Goal: Information Seeking & Learning: Learn about a topic

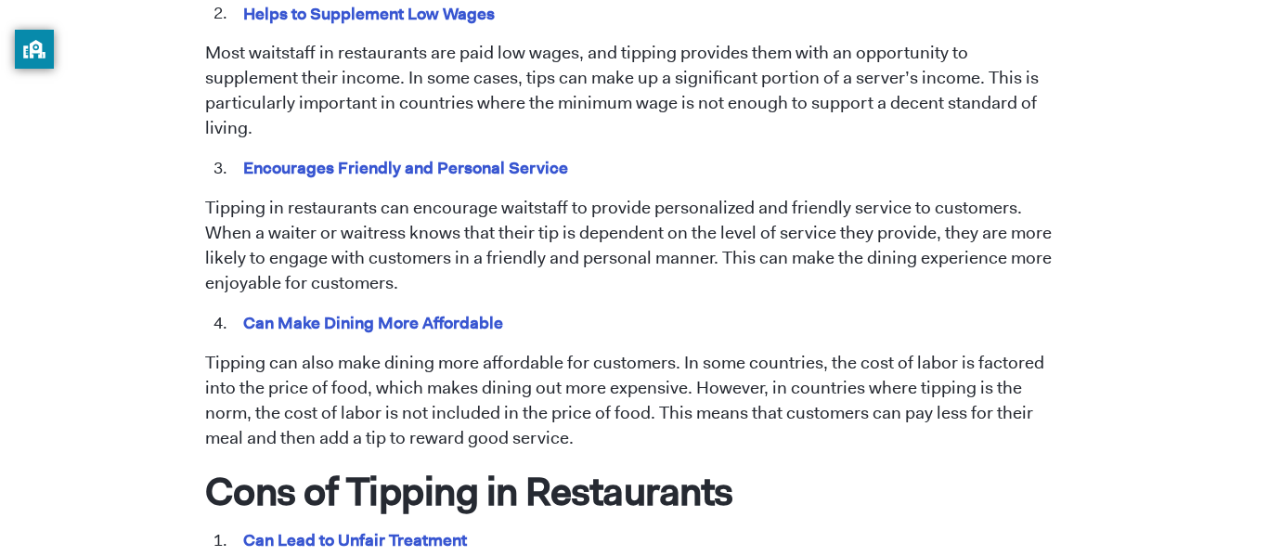
scroll to position [1230, 0]
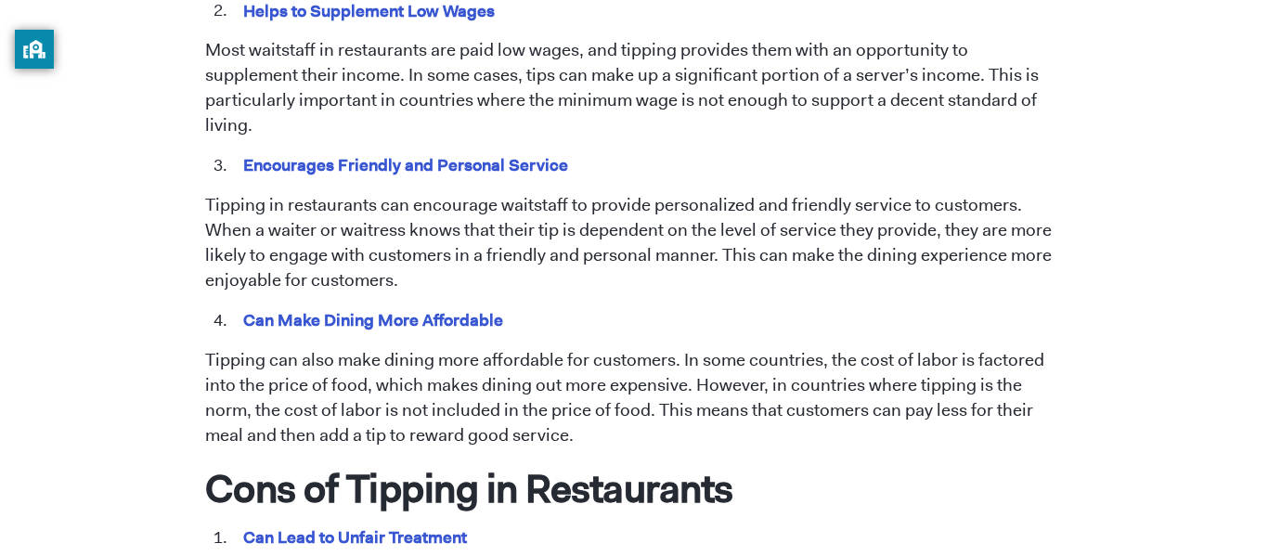
click at [582, 348] on p "Tipping can also make dining more affordable for customers. In some countries, …" at bounding box center [634, 398] width 858 height 100
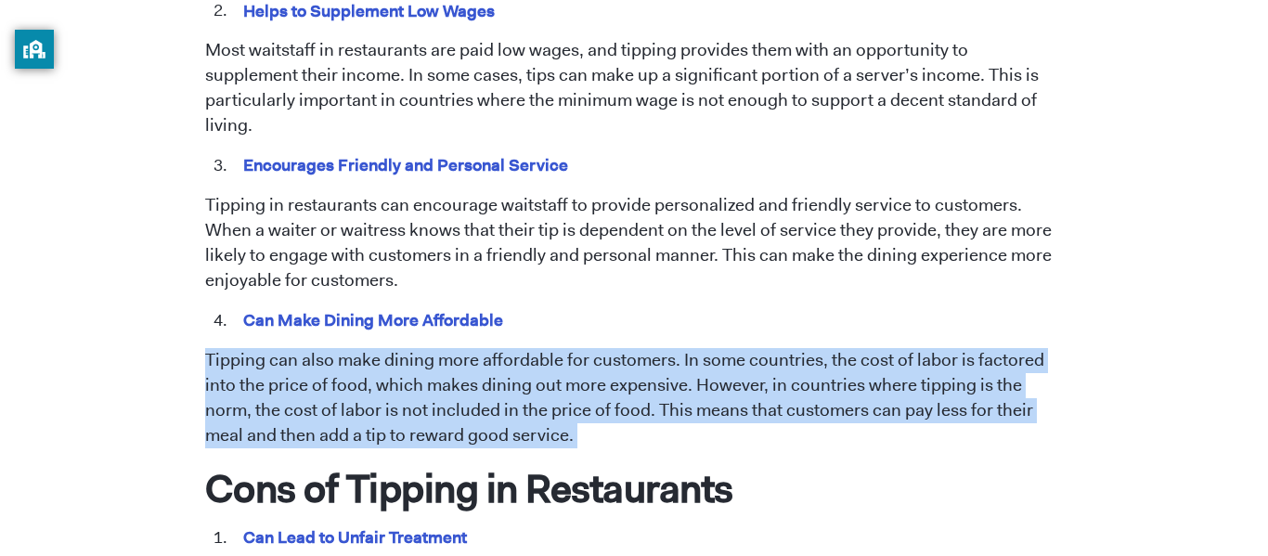
scroll to position [1268, 0]
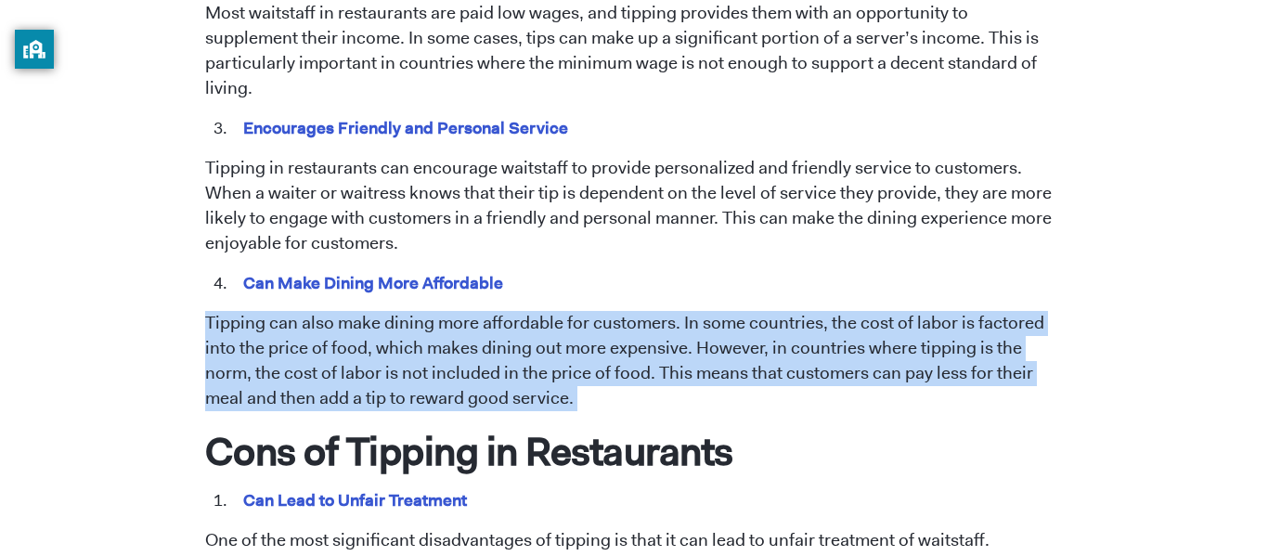
copy span "Tipping can also make dining more affordable for customers. In some countries, …"
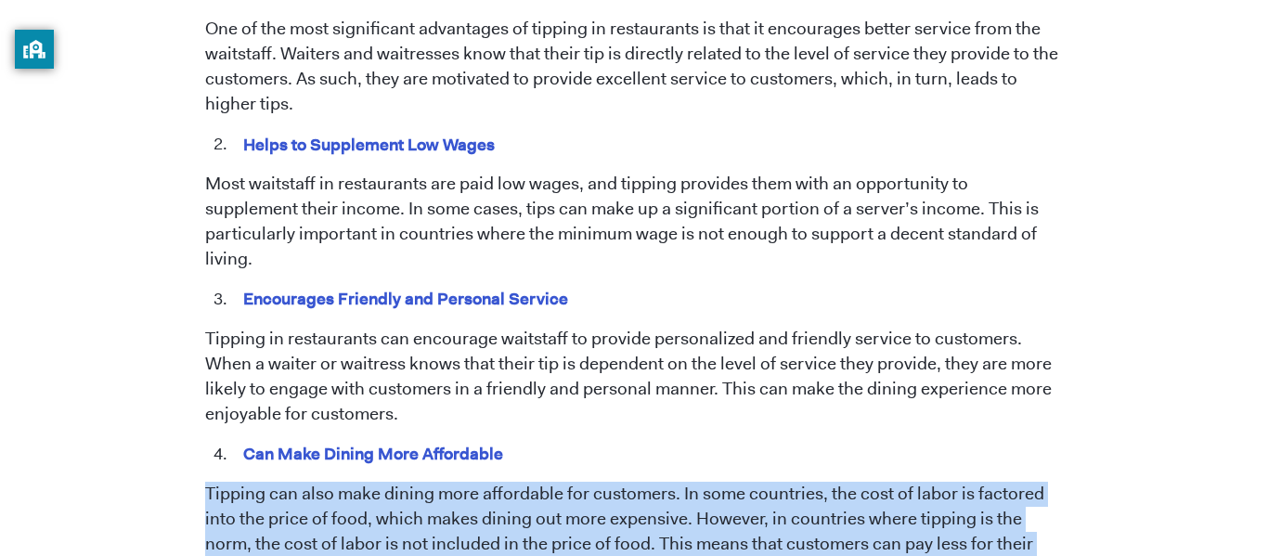
scroll to position [1096, 0]
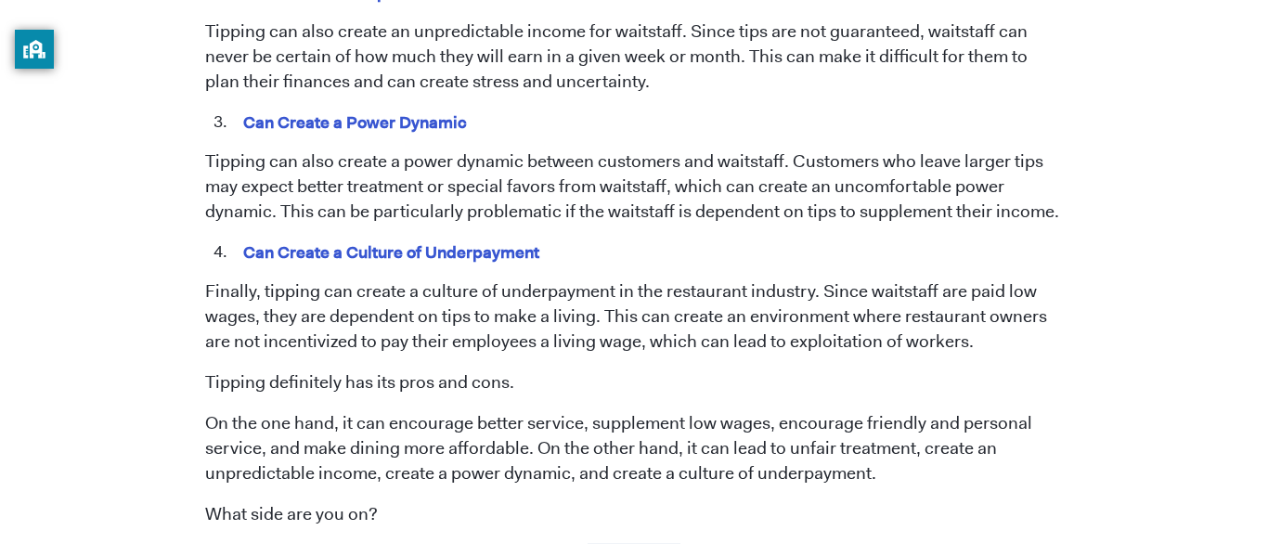
scroll to position [1902, 0]
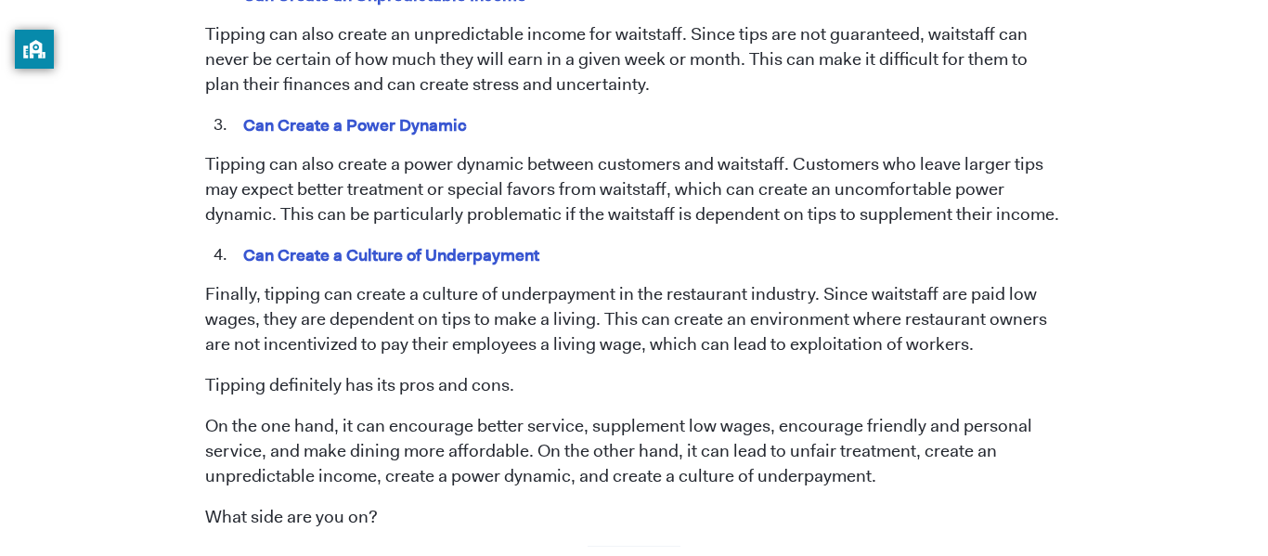
click at [367, 289] on p "Finally, tipping can create a culture of underpayment in the restaurant industr…" at bounding box center [634, 319] width 858 height 75
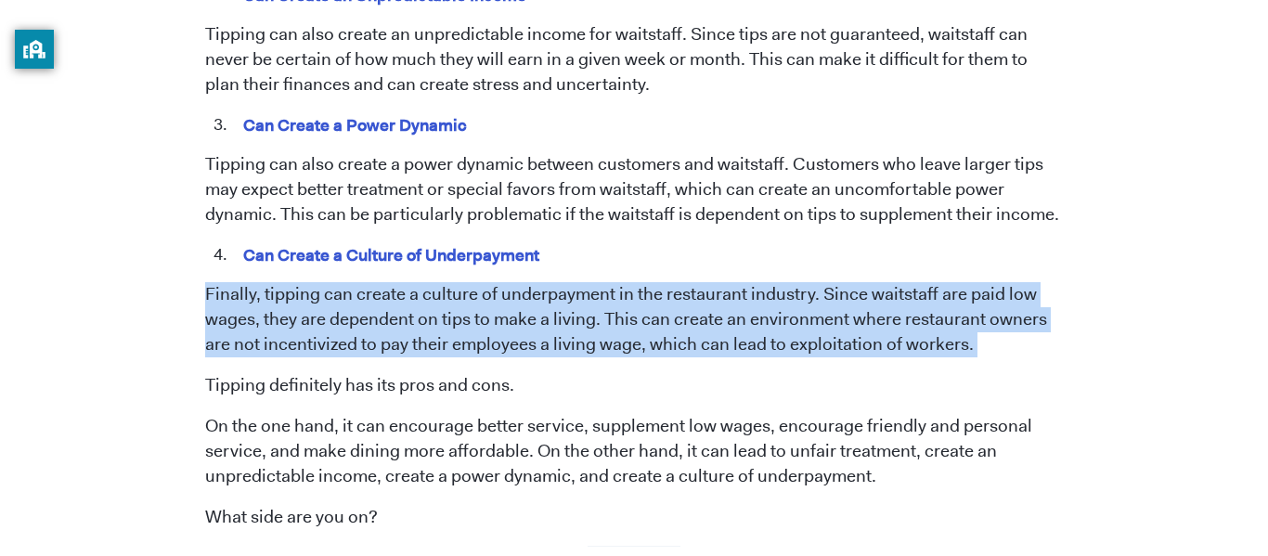
click at [367, 289] on p "Finally, tipping can create a culture of underpayment in the restaurant industr…" at bounding box center [634, 319] width 858 height 75
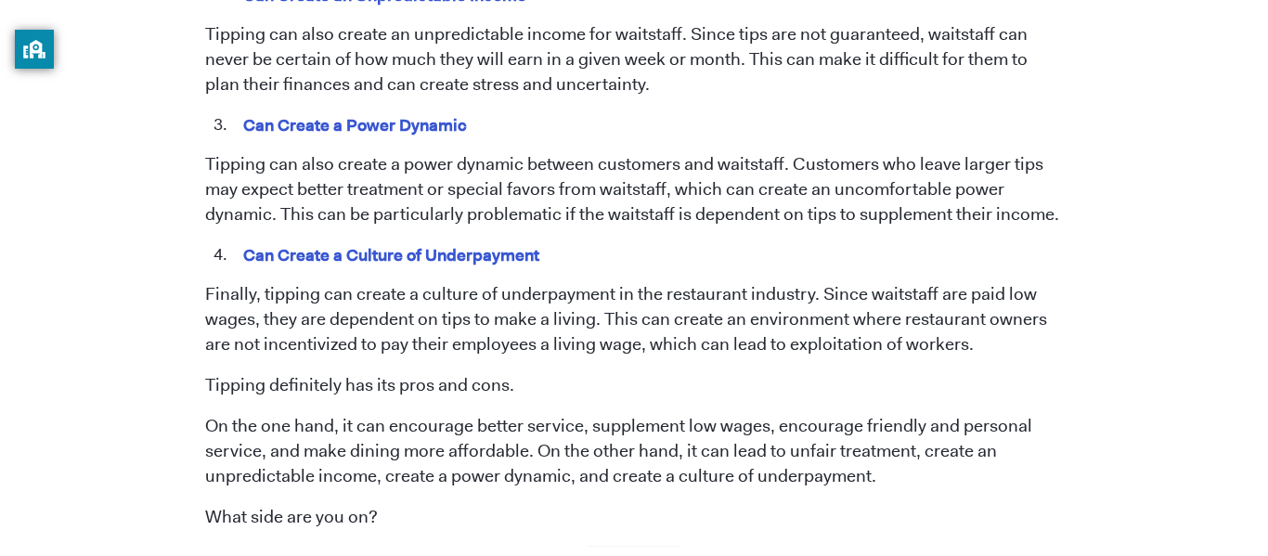
click at [367, 289] on p "Finally, tipping can create a culture of underpayment in the restaurant industr…" at bounding box center [634, 319] width 858 height 75
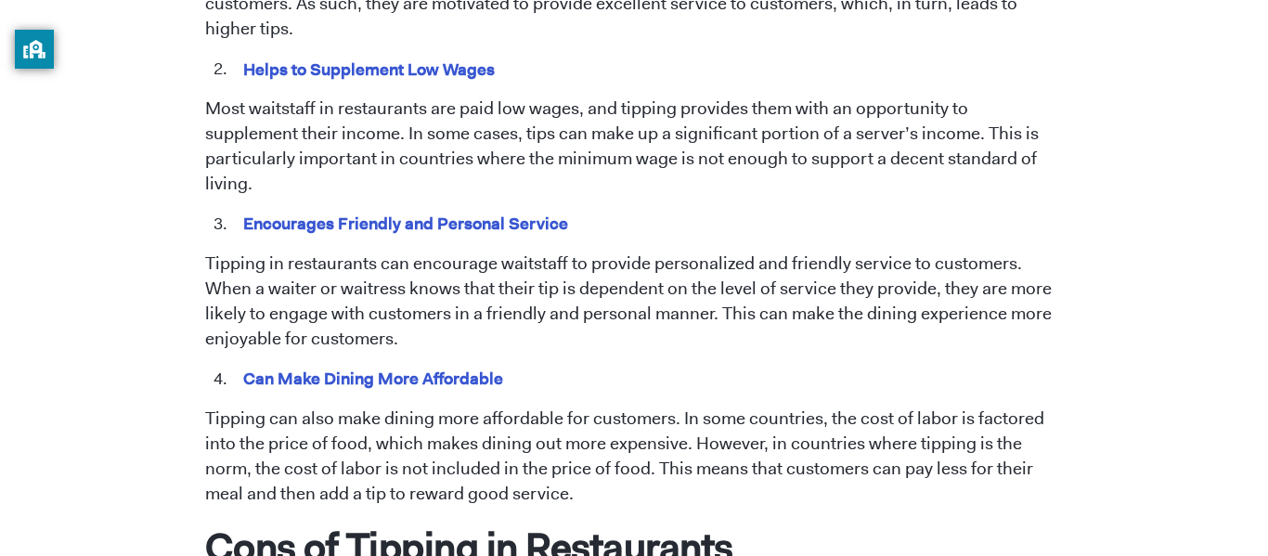
scroll to position [1166, 0]
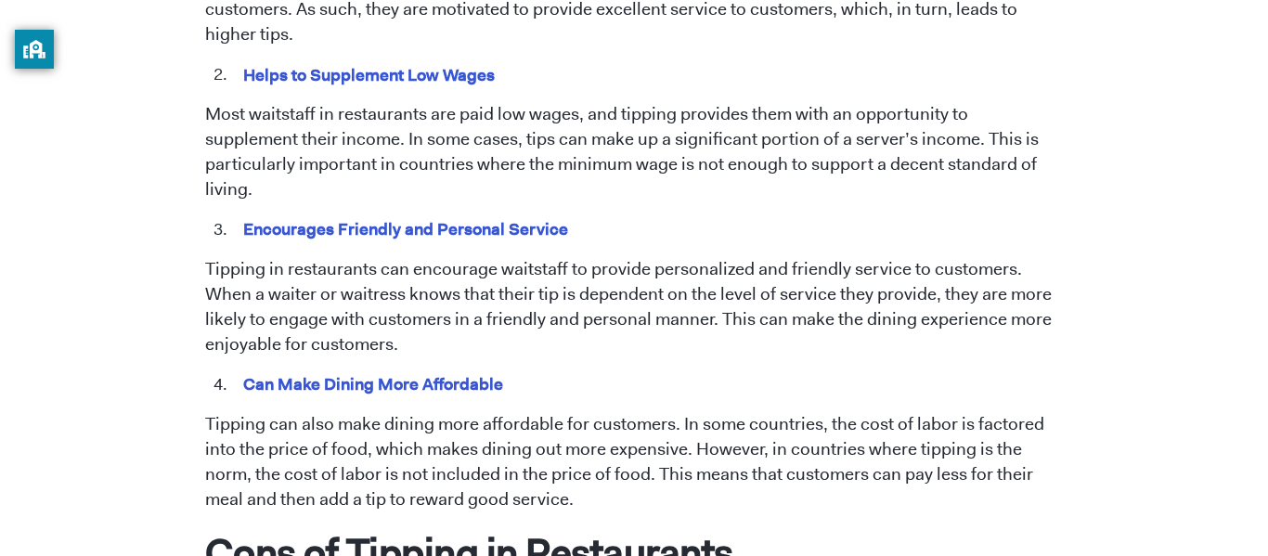
click at [302, 118] on p "Most waitstaff in restaurants are paid low wages, and tipping provides them wit…" at bounding box center [634, 152] width 858 height 100
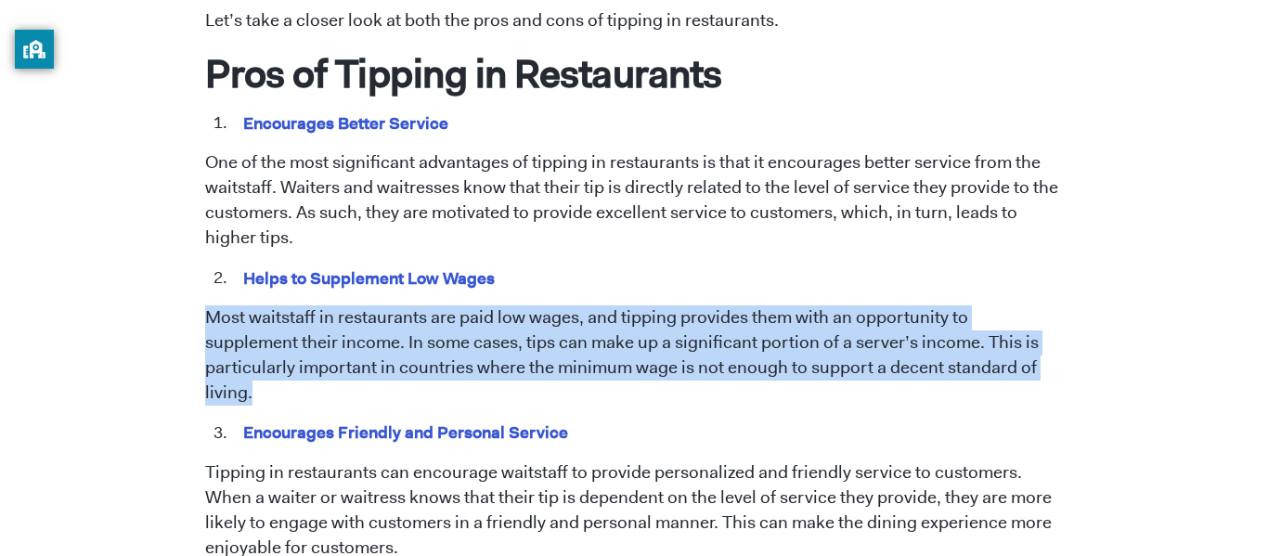
scroll to position [965, 0]
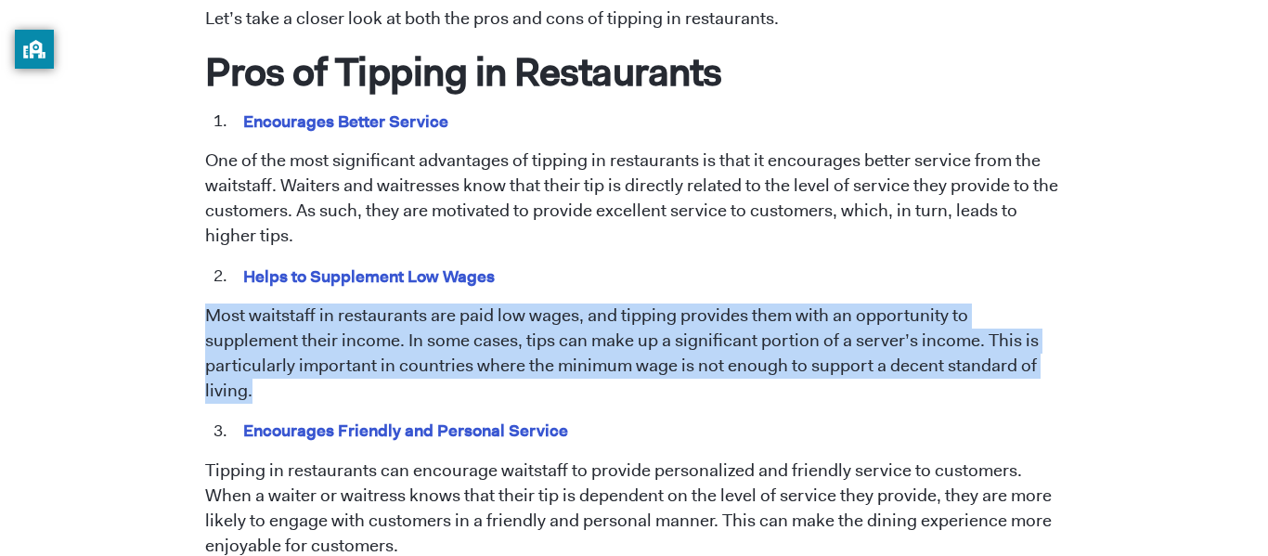
click at [307, 180] on p "One of the most significant advantages of tipping in restaurants is that it enc…" at bounding box center [634, 198] width 858 height 100
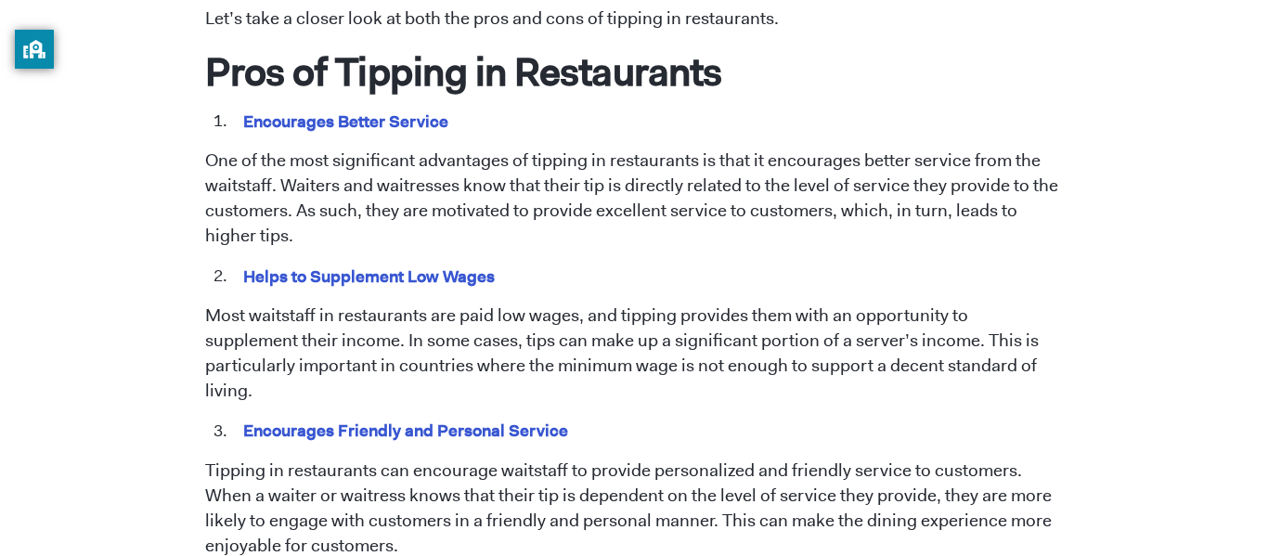
click at [307, 180] on p "One of the most significant advantages of tipping in restaurants is that it enc…" at bounding box center [634, 198] width 858 height 100
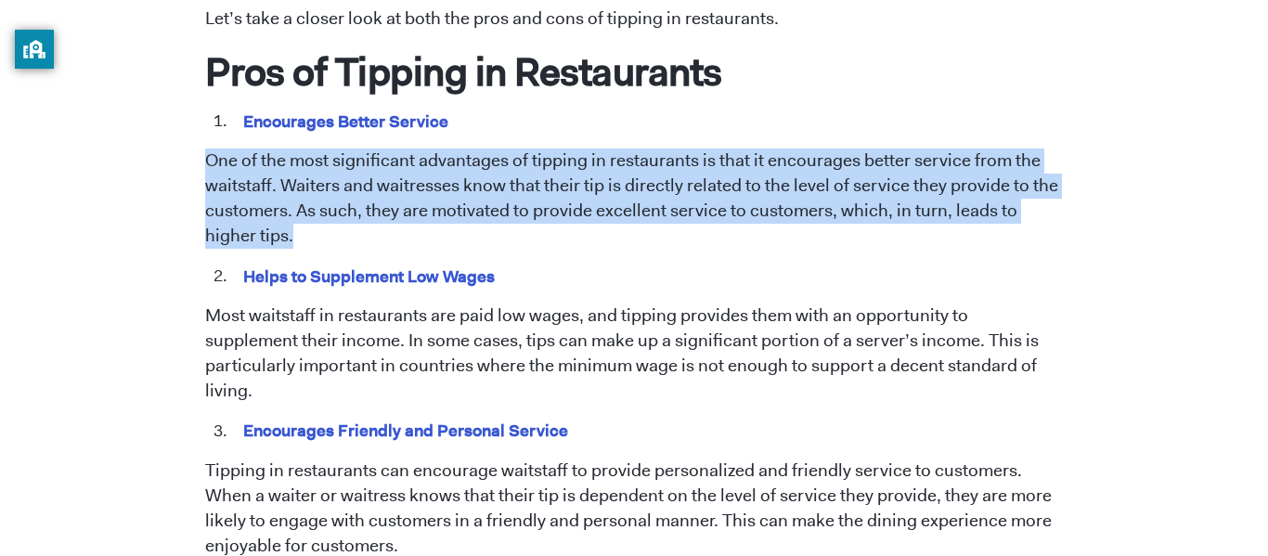
click at [307, 180] on p "One of the most significant advantages of tipping in restaurants is that it enc…" at bounding box center [634, 198] width 858 height 100
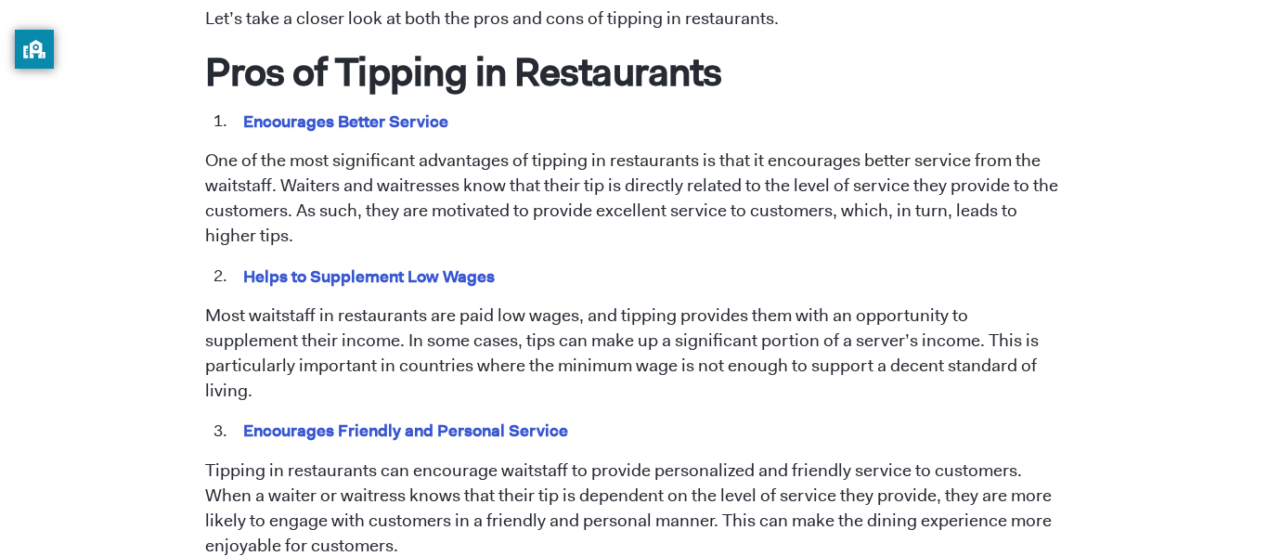
click at [307, 180] on p "One of the most significant advantages of tipping in restaurants is that it enc…" at bounding box center [634, 198] width 858 height 100
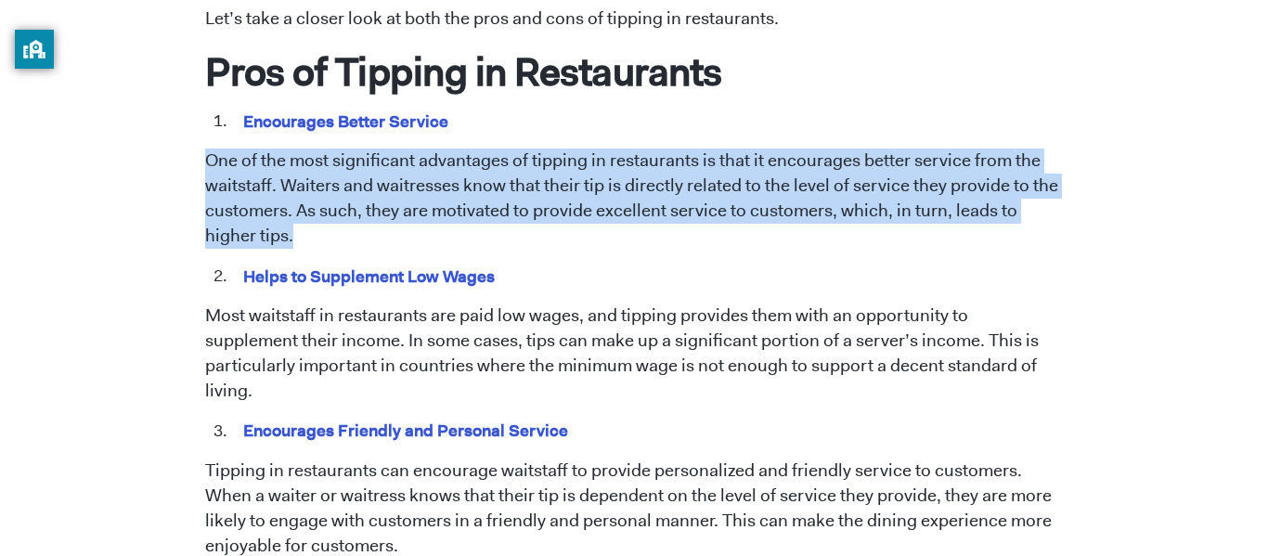
click at [307, 180] on p "One of the most significant advantages of tipping in restaurants is that it enc…" at bounding box center [634, 198] width 858 height 100
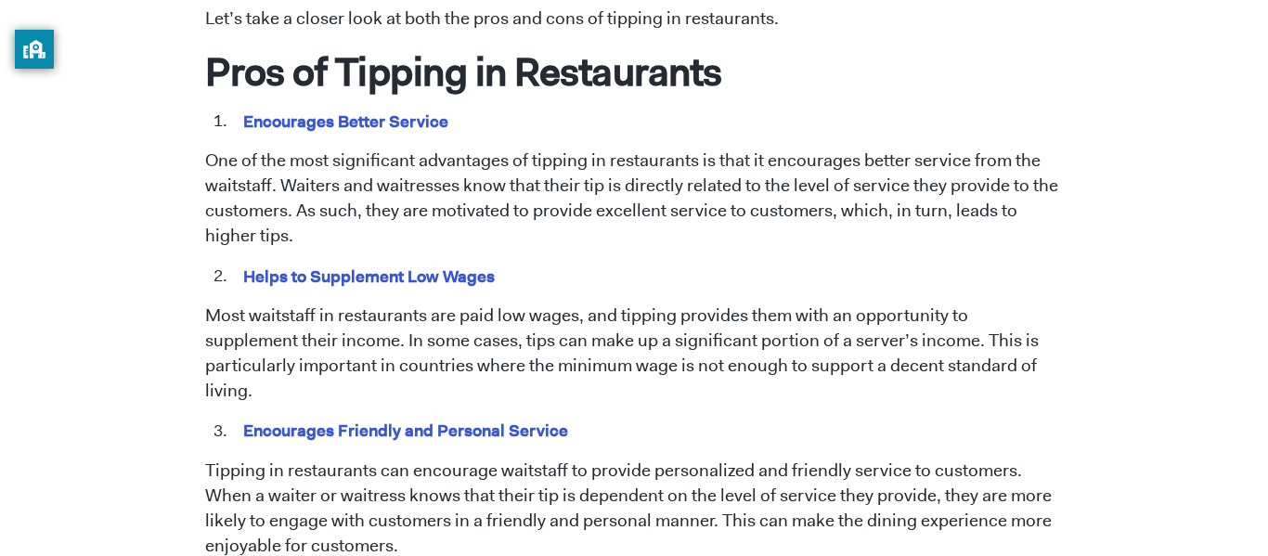
click at [307, 180] on p "One of the most significant advantages of tipping in restaurants is that it enc…" at bounding box center [634, 198] width 858 height 100
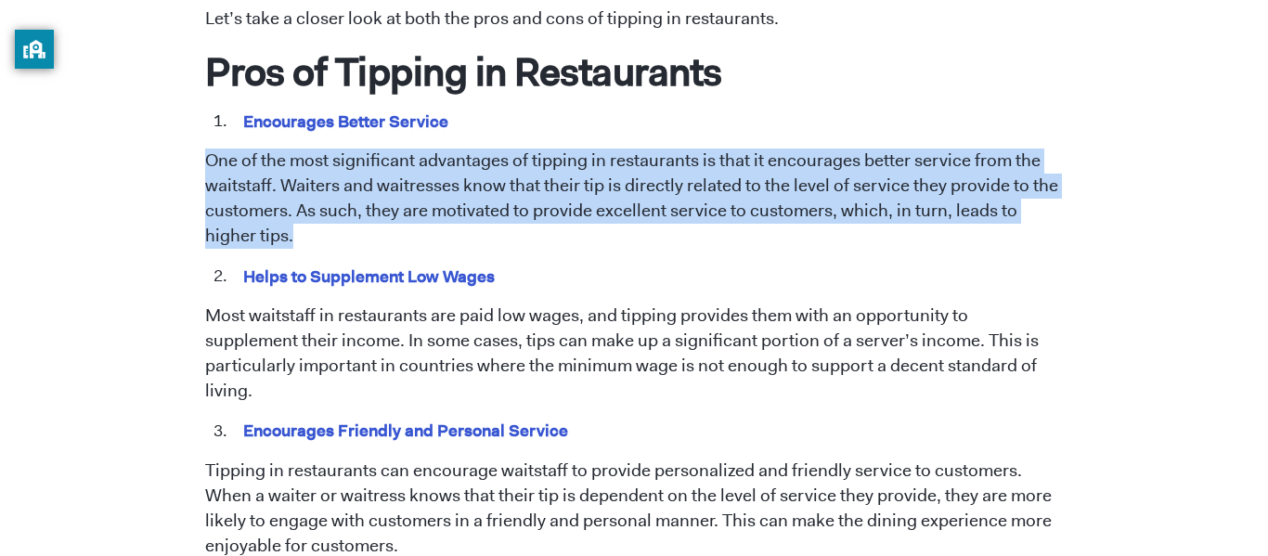
click at [307, 180] on p "One of the most significant advantages of tipping in restaurants is that it enc…" at bounding box center [634, 198] width 858 height 100
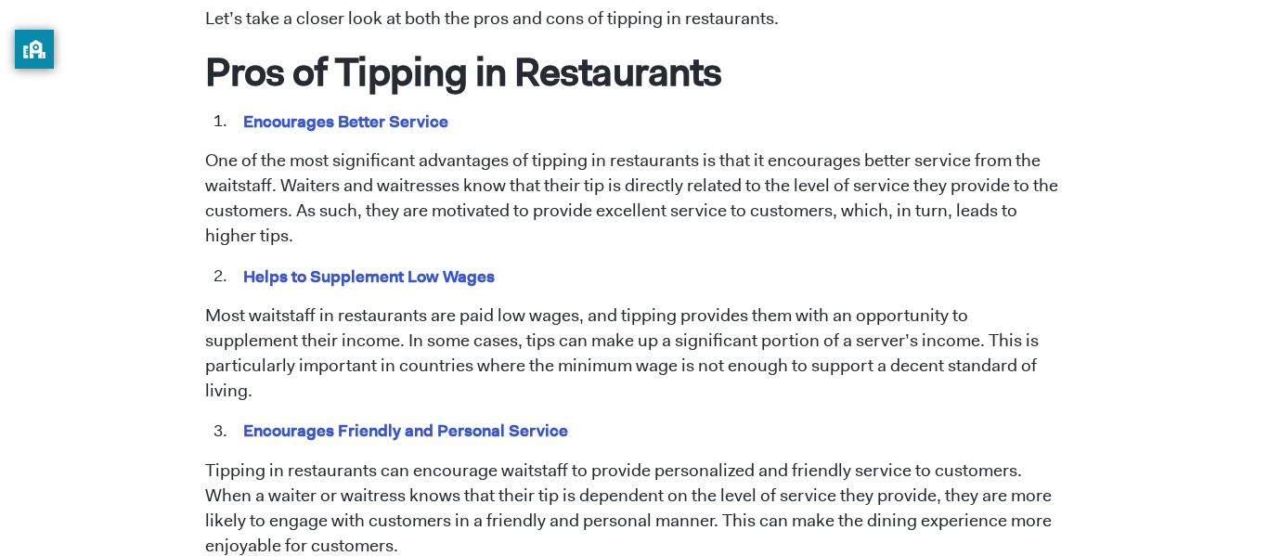
click at [307, 180] on p "One of the most significant advantages of tipping in restaurants is that it enc…" at bounding box center [634, 198] width 858 height 100
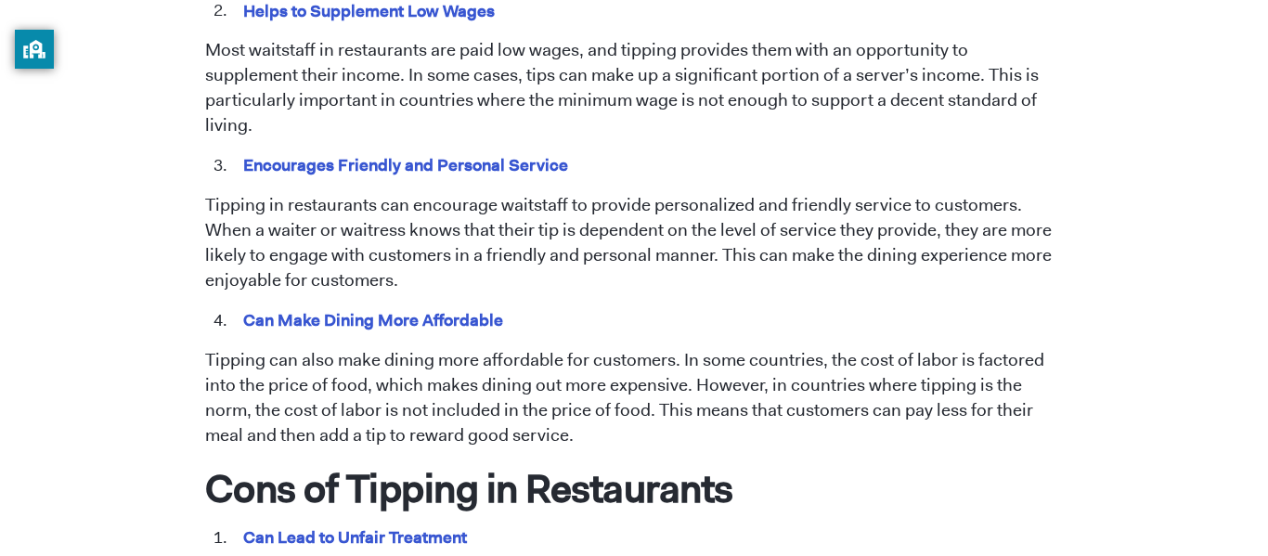
scroll to position [1234, 0]
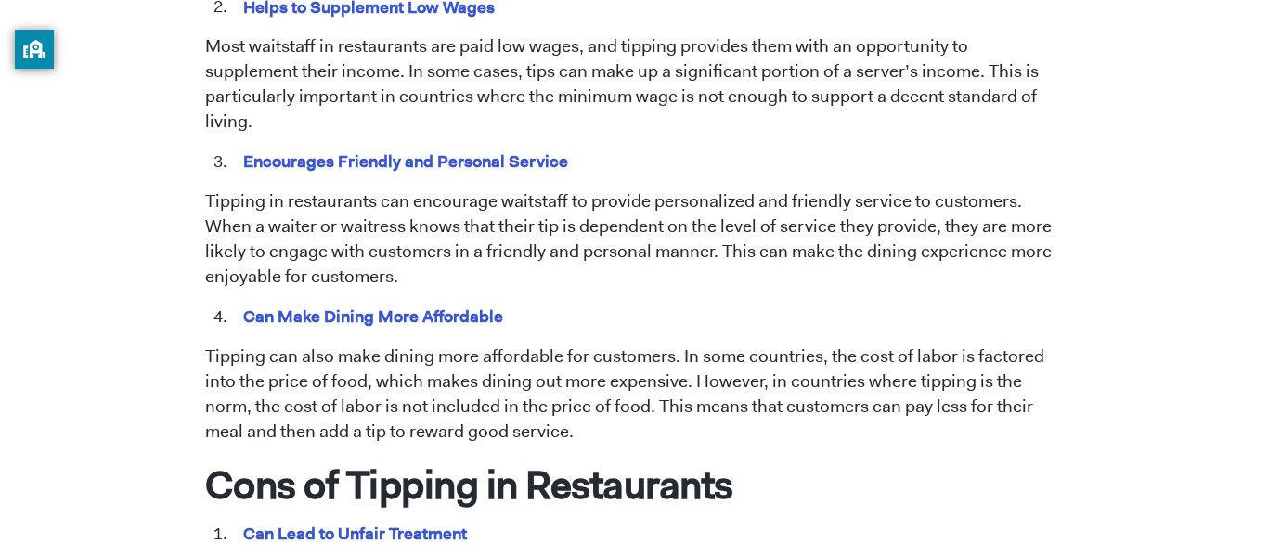
click at [307, 189] on p "Tipping in restaurants can encourage waitstaff to provide personalized and frie…" at bounding box center [634, 239] width 858 height 100
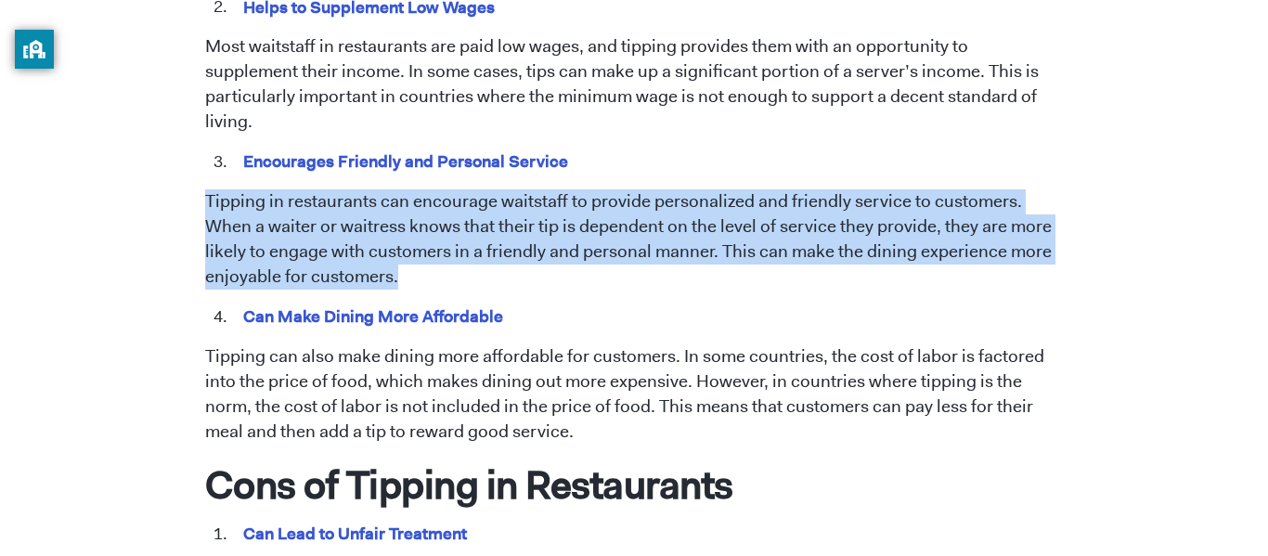
click at [307, 189] on p "Tipping in restaurants can encourage waitstaff to provide personalized and frie…" at bounding box center [634, 239] width 858 height 100
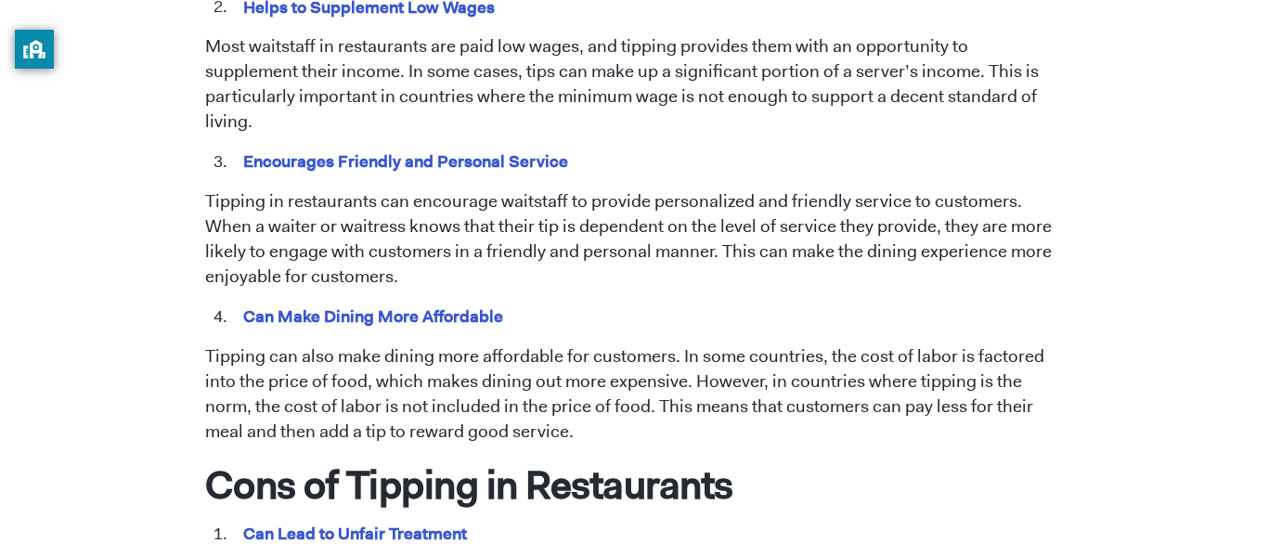
click at [307, 189] on p "Tipping in restaurants can encourage waitstaff to provide personalized and frie…" at bounding box center [634, 239] width 858 height 100
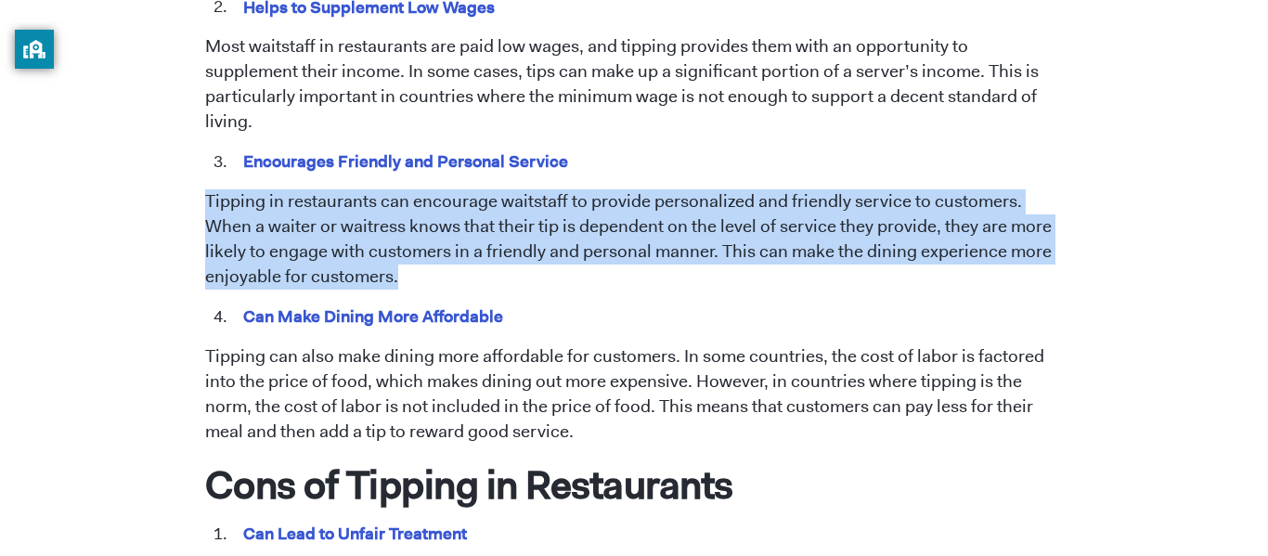
click at [307, 189] on p "Tipping in restaurants can encourage waitstaff to provide personalized and frie…" at bounding box center [634, 239] width 858 height 100
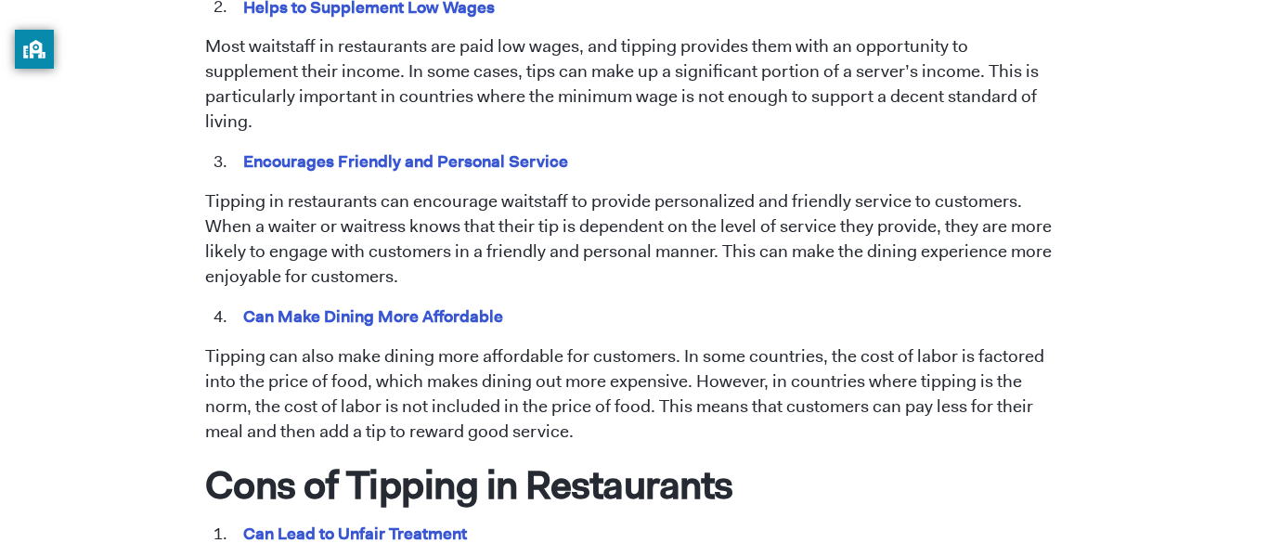
click at [307, 189] on p "Tipping in restaurants can encourage waitstaff to provide personalized and frie…" at bounding box center [634, 239] width 858 height 100
